Goal: Task Accomplishment & Management: Complete application form

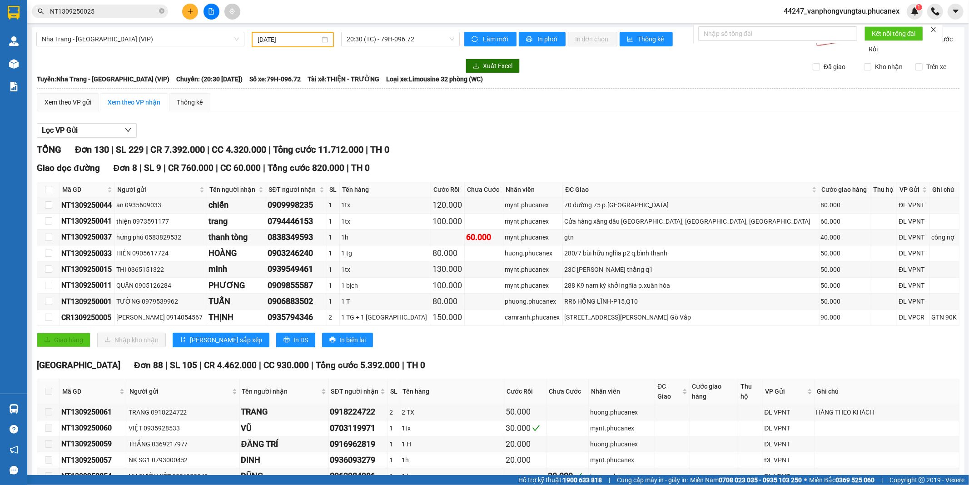
scroll to position [2064, 0]
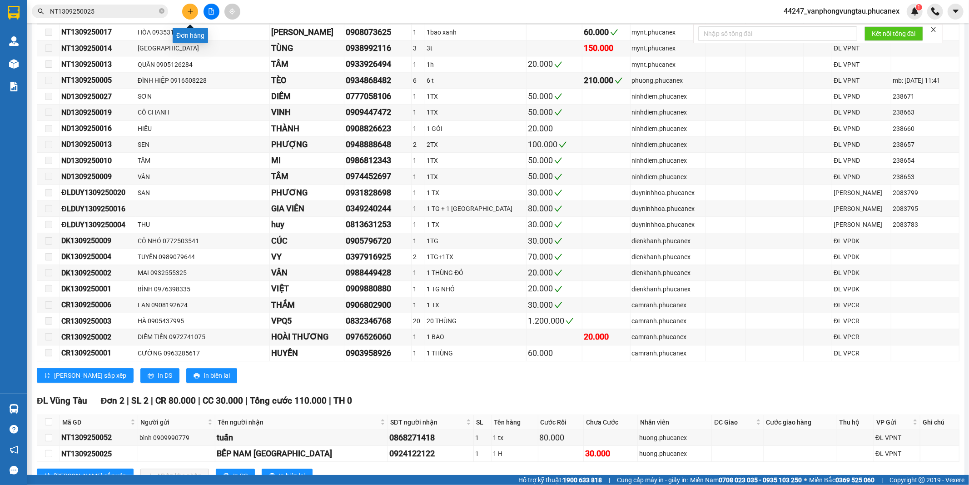
click at [192, 15] on button at bounding box center [190, 12] width 16 height 16
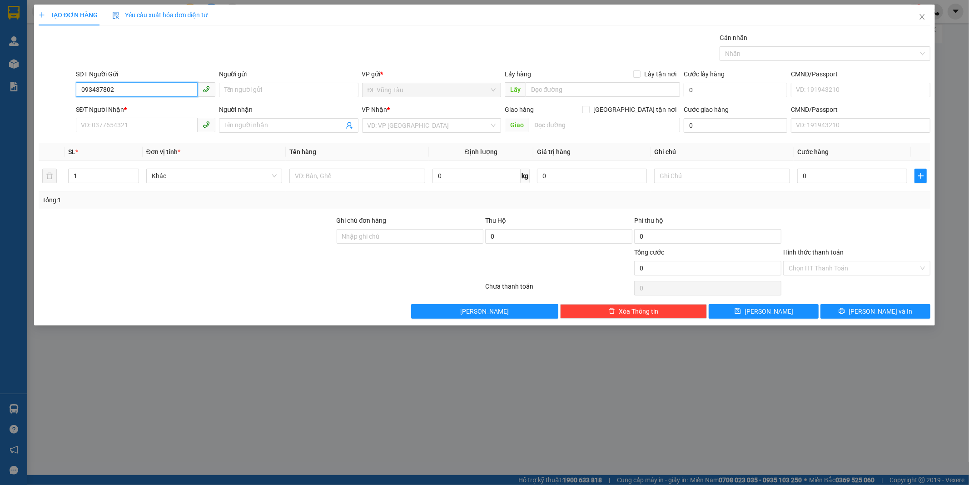
type input "0934378025"
click at [127, 111] on div "0934378025 - [PERSON_NAME]" at bounding box center [145, 108] width 129 height 10
type input "HƯƠNG"
type input "0986329572"
type input "[PERSON_NAME]"
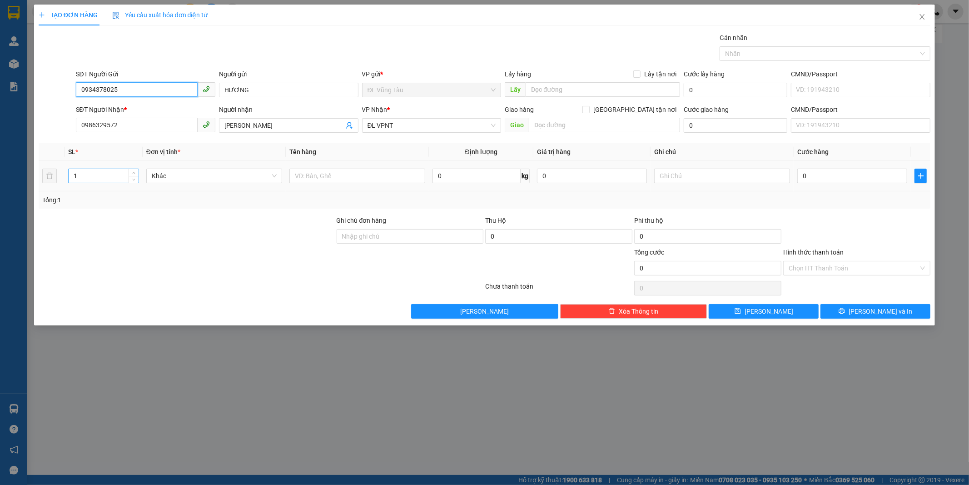
type input "0934378025"
drag, startPoint x: 86, startPoint y: 176, endPoint x: 61, endPoint y: 185, distance: 27.2
click at [61, 185] on tr "1 Khác 0 kg 0 0" at bounding box center [485, 176] width 893 height 30
type input "4"
click at [349, 175] on input "text" at bounding box center [358, 176] width 136 height 15
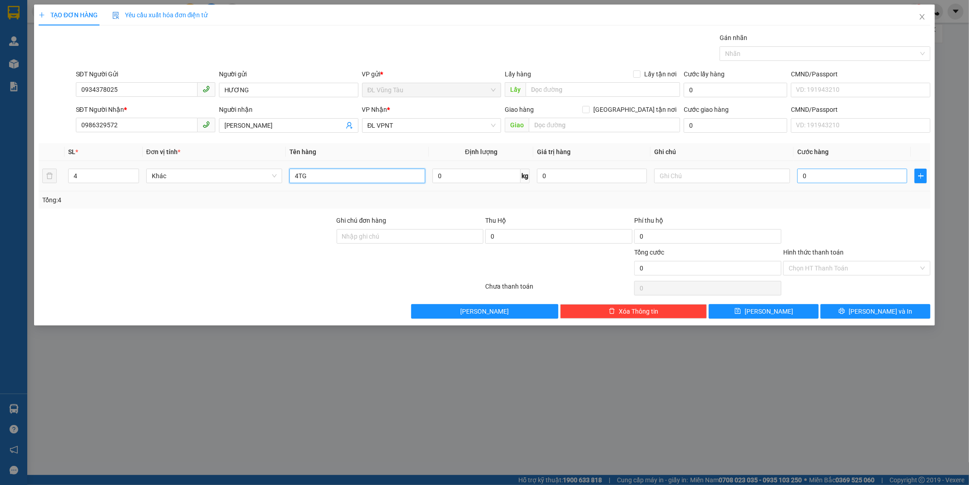
type input "4TG"
click at [842, 178] on input "0" at bounding box center [853, 176] width 110 height 15
type input "1"
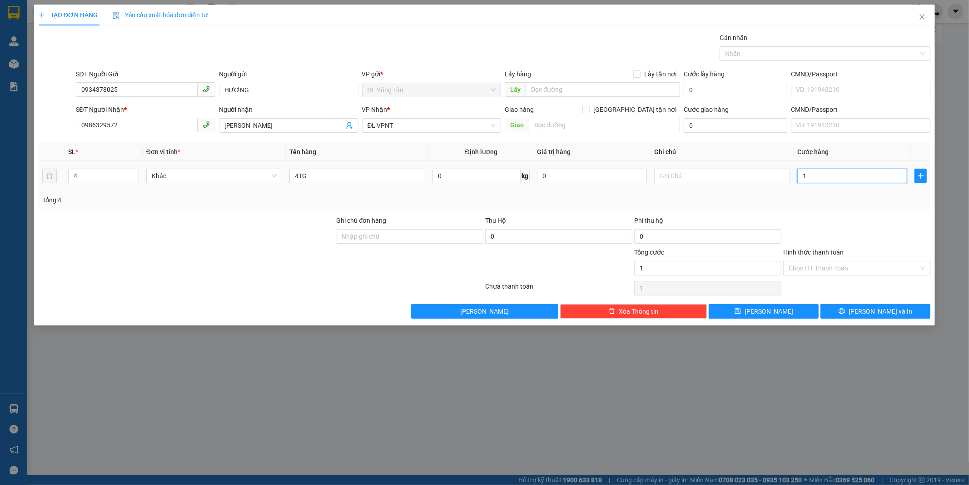
type input "16"
type input "160"
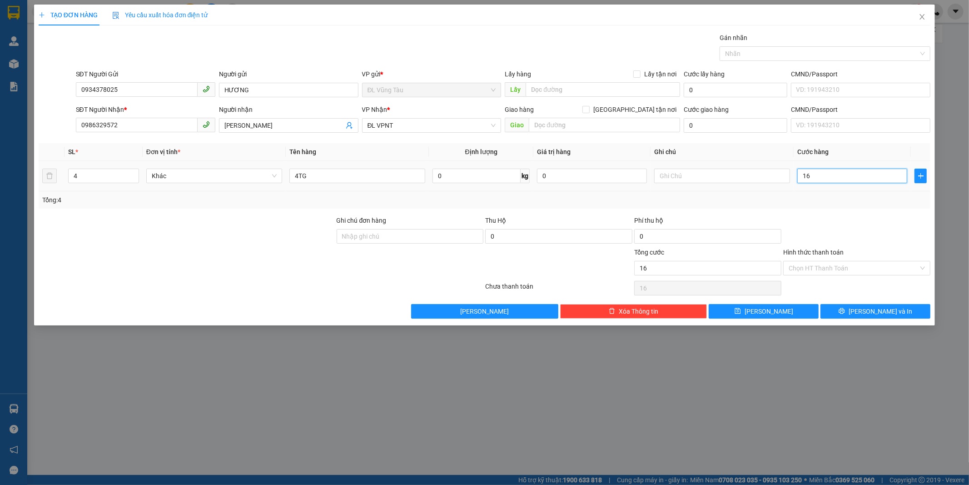
type input "160"
type input "1.600"
type input "16.000"
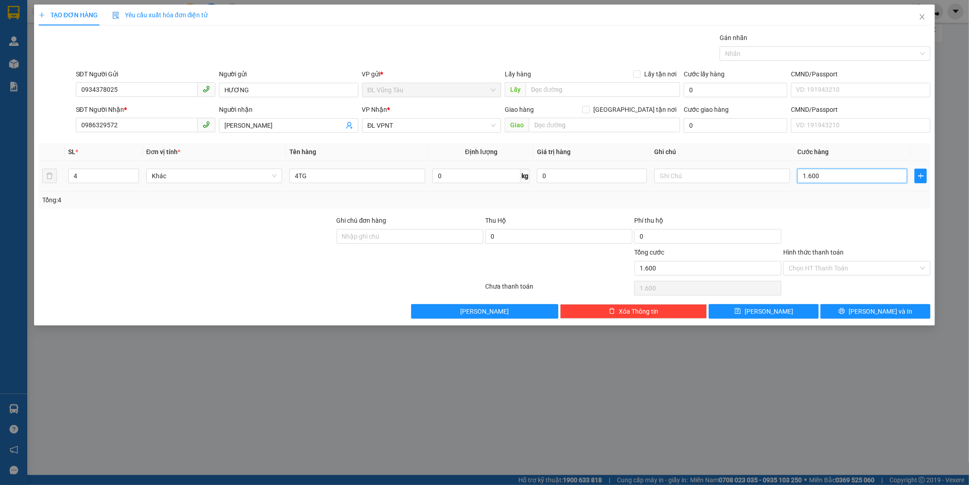
type input "16.000"
type input "160.000"
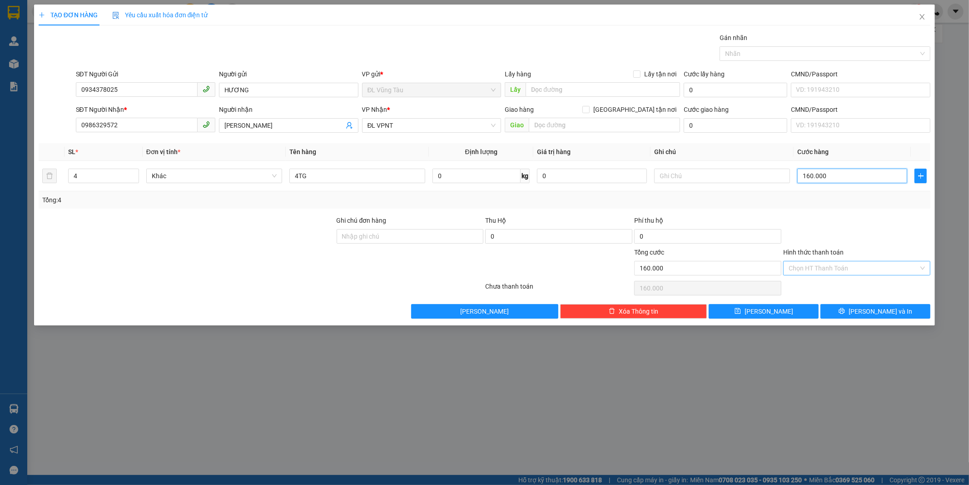
type input "160.000"
click at [819, 272] on input "Hình thức thanh toán" at bounding box center [854, 268] width 130 height 14
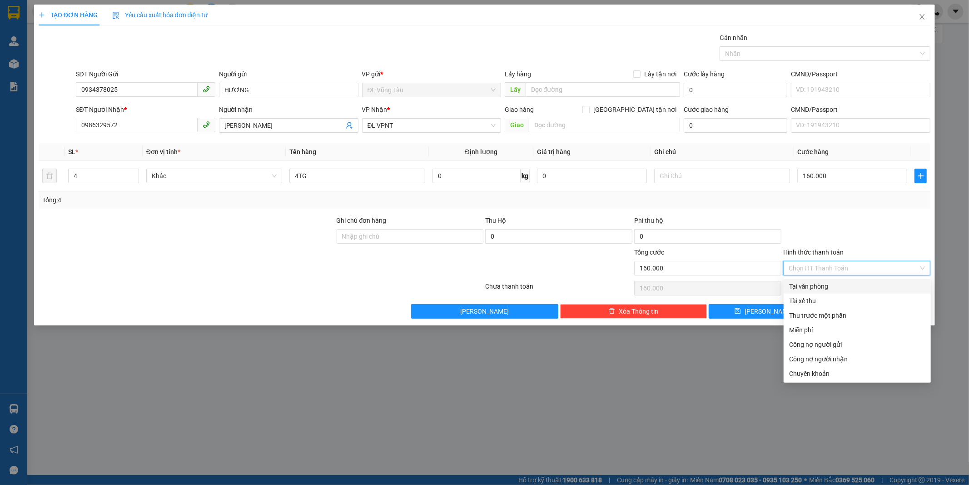
click at [819, 286] on div "Tại văn phòng" at bounding box center [858, 286] width 136 height 10
type input "0"
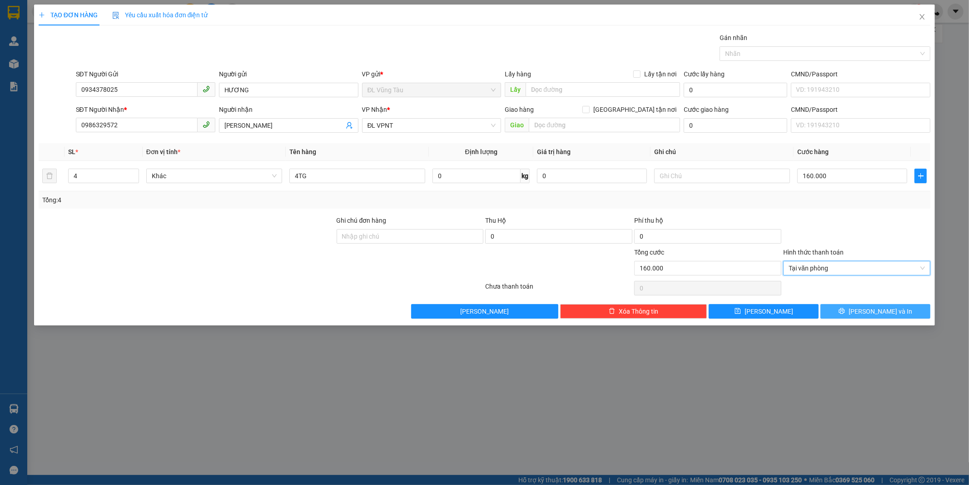
click at [842, 315] on button "[PERSON_NAME] và In" at bounding box center [876, 311] width 110 height 15
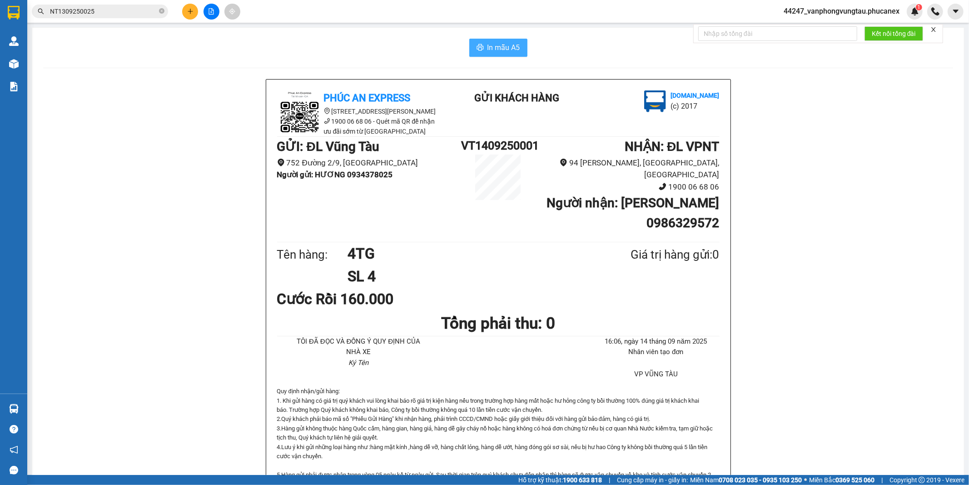
click at [499, 50] on span "In mẫu A5" at bounding box center [504, 47] width 33 height 11
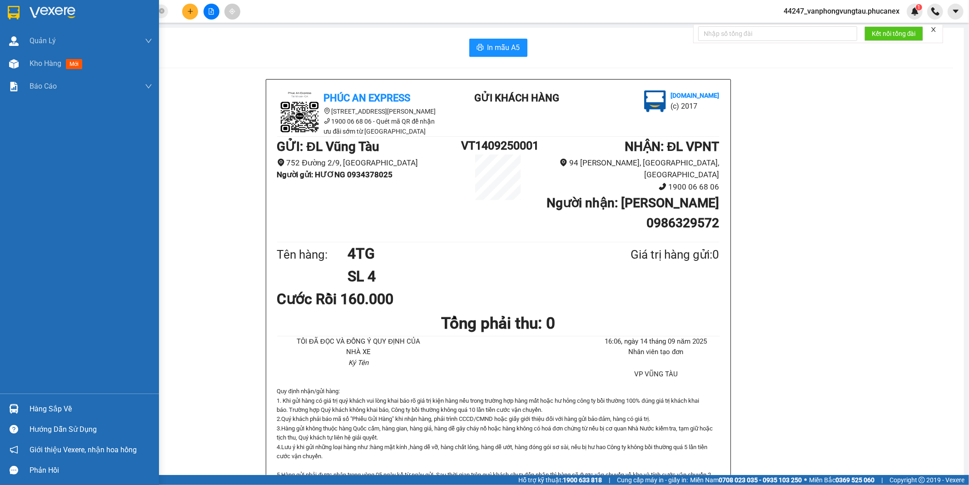
click at [10, 16] on img at bounding box center [14, 13] width 12 height 14
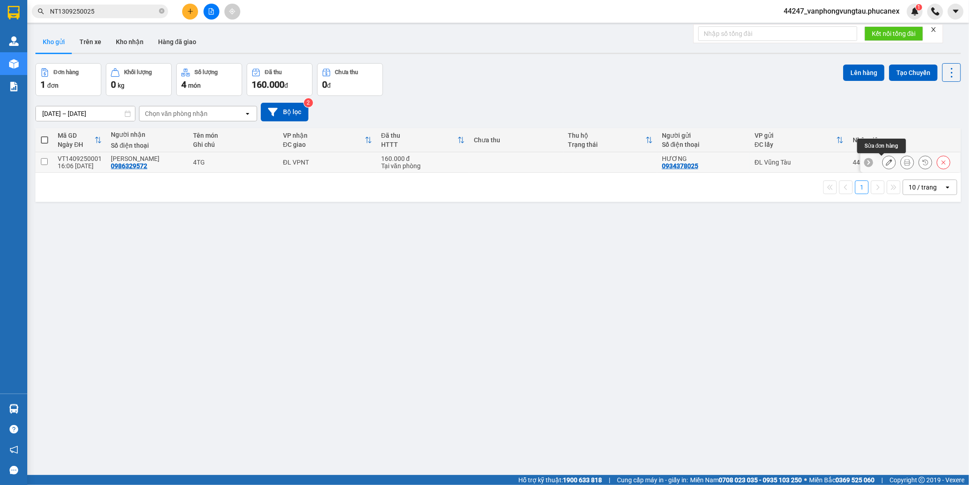
click at [886, 164] on icon at bounding box center [889, 162] width 6 height 6
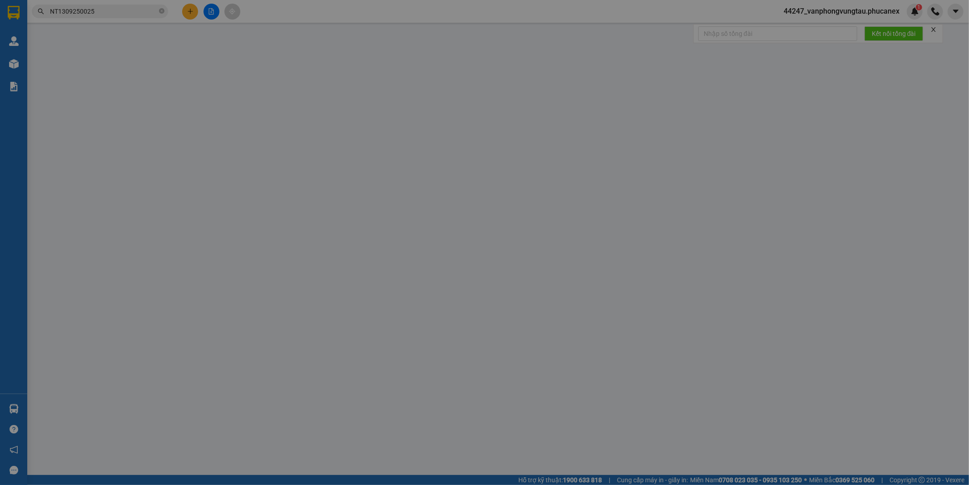
type input "0934378025"
type input "HƯƠNG"
type input "0986329572"
type input "[PERSON_NAME]"
type input "160.000"
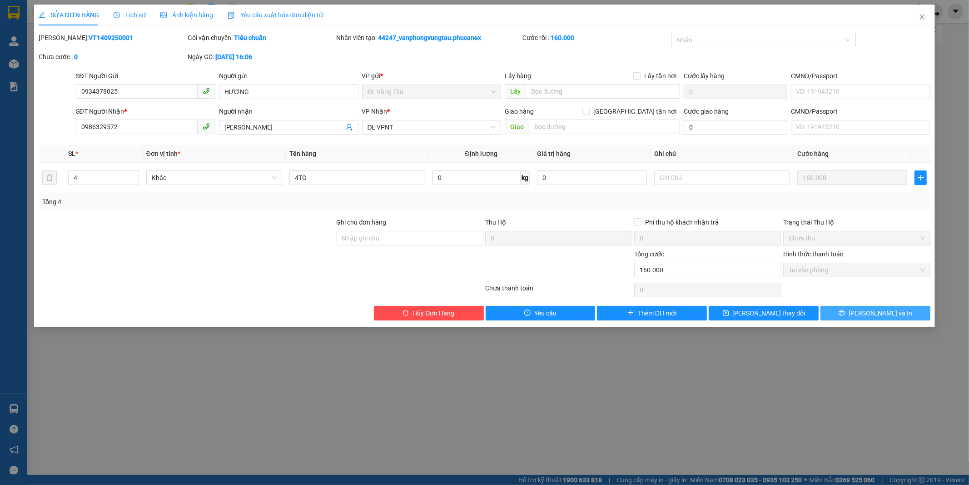
click at [845, 315] on icon "printer" at bounding box center [842, 313] width 6 height 6
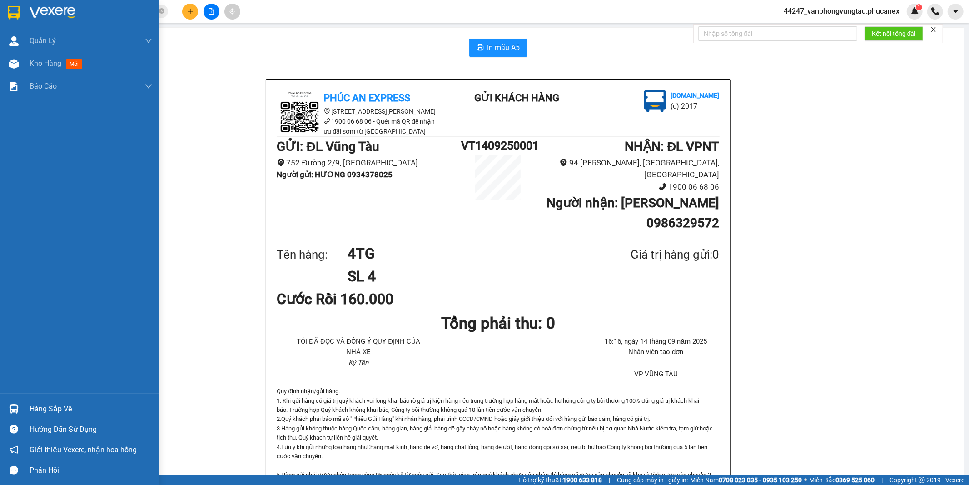
click at [16, 13] on img at bounding box center [14, 13] width 12 height 14
